Goal: Information Seeking & Learning: Learn about a topic

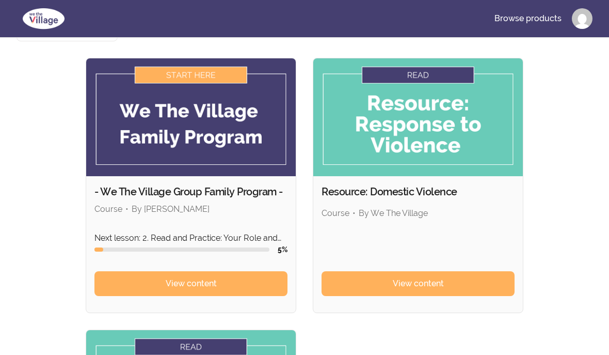
scroll to position [97, 0]
click at [127, 272] on link "View content" at bounding box center [191, 284] width 193 height 25
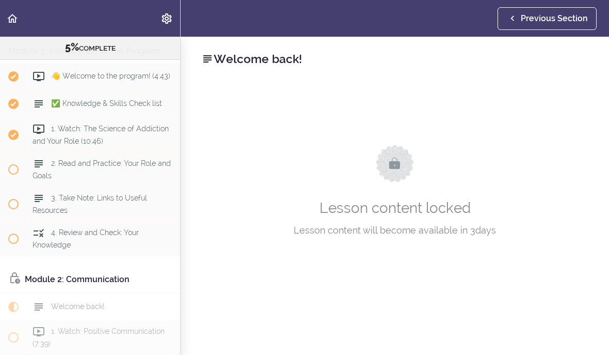
scroll to position [86, 0]
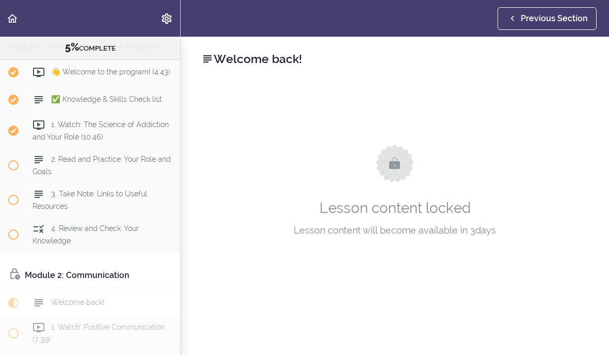
click at [65, 138] on span "1. Watch: The Science of Addiction and Your Role (10:46)" at bounding box center [101, 130] width 136 height 20
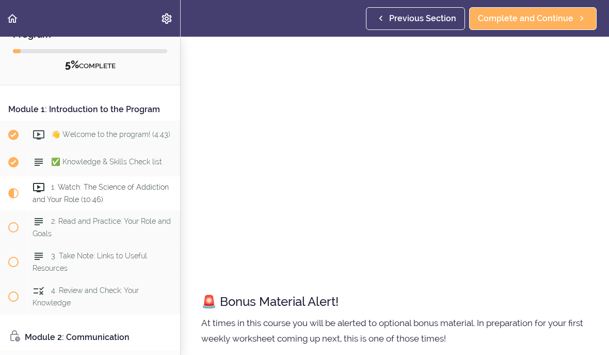
scroll to position [37, 0]
click at [114, 181] on div "1. Watch: The Science of Addiction and Your Role (10:46)" at bounding box center [103, 193] width 153 height 34
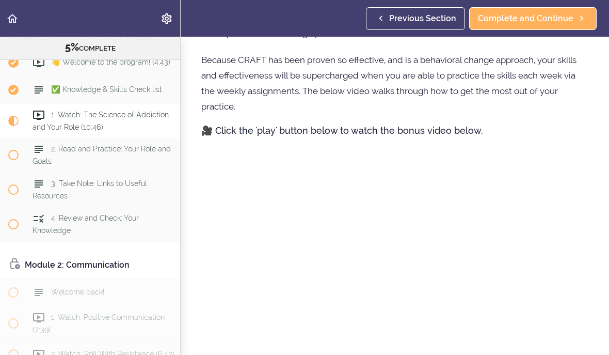
scroll to position [96, 0]
click at [52, 144] on div "2. Read and Practice: Your Role and Goals" at bounding box center [103, 155] width 153 height 34
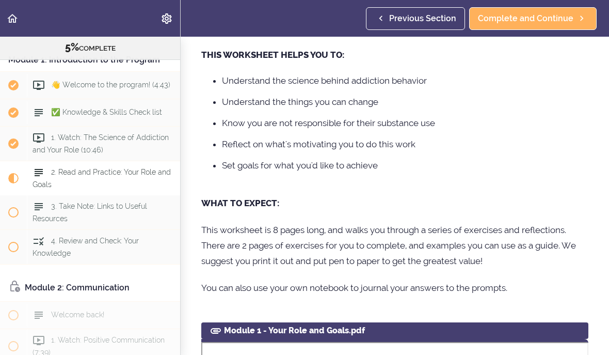
scroll to position [76, 0]
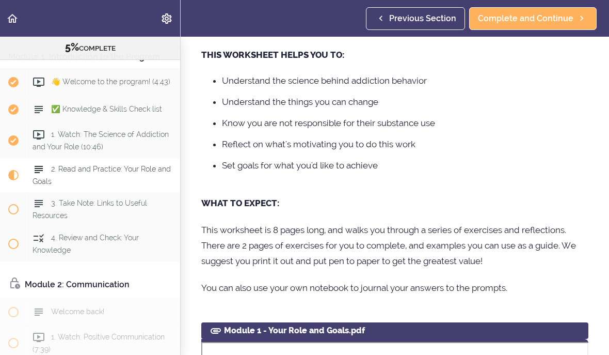
click at [139, 239] on div "4. Review and Check: Your Knowledge" at bounding box center [103, 244] width 153 height 34
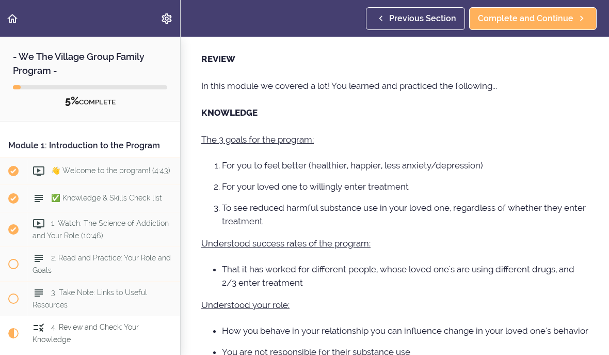
click at [81, 172] on span "👋 Welcome to the program! (4:43)" at bounding box center [110, 170] width 119 height 8
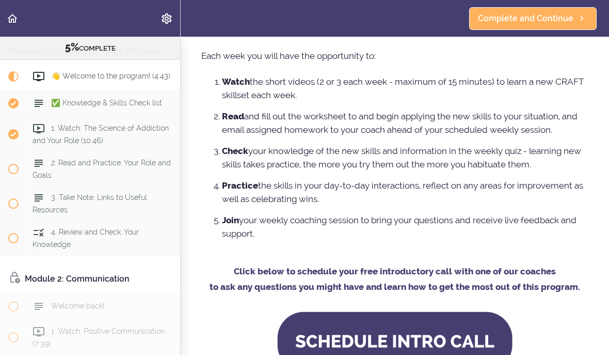
scroll to position [730, 0]
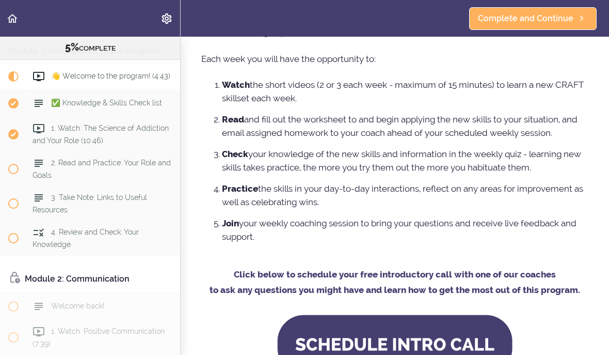
click at [83, 111] on div "✅ Knowledge & Skills Check list" at bounding box center [103, 103] width 153 height 23
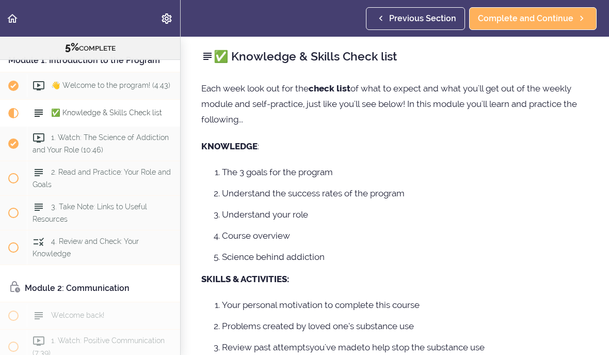
scroll to position [71, 0]
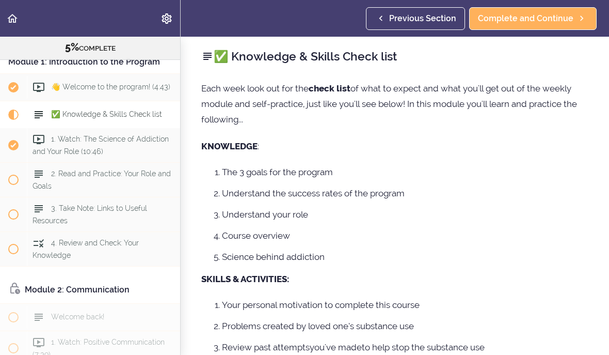
click at [60, 124] on div "✅ Knowledge & Skills Check list" at bounding box center [103, 114] width 153 height 23
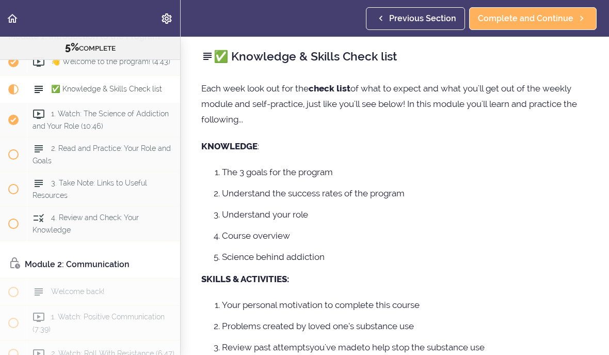
click at [563, 24] on span "Complete and Continue" at bounding box center [526, 18] width 96 height 12
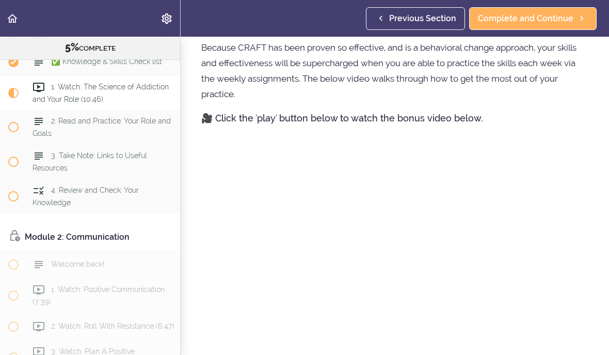
click at [572, 24] on span "Complete and Continue" at bounding box center [526, 18] width 96 height 12
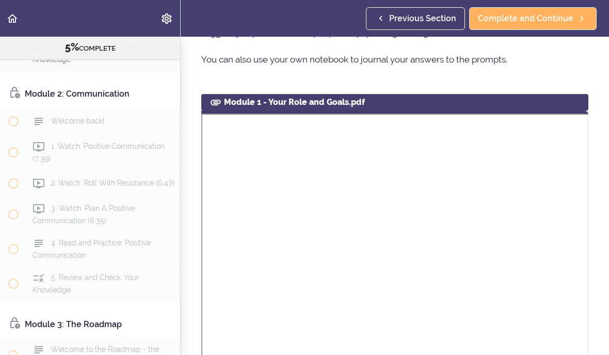
click at [225, 100] on div "Module 1 - Your Role and Goals.pdf" at bounding box center [394, 102] width 387 height 17
click at [374, 99] on div "Module 1 - Your Role and Goals.pdf" at bounding box center [394, 102] width 387 height 17
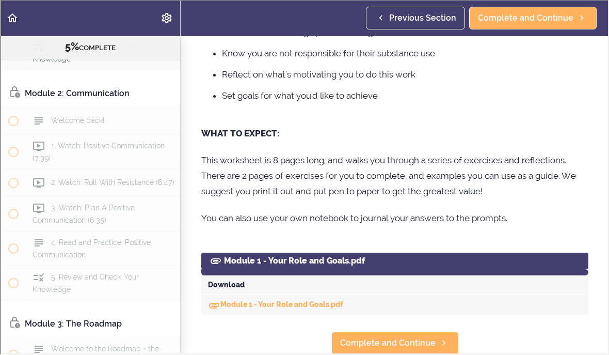
scroll to position [653, 0]
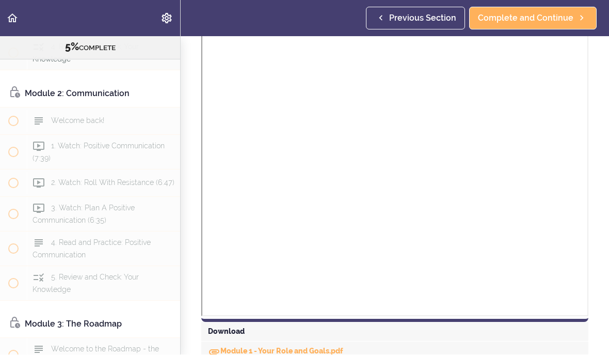
click at [223, 350] on link "Module 1 - Your Role and Goals.pdf" at bounding box center [275, 351] width 135 height 8
